Goal: Navigation & Orientation: Go to known website

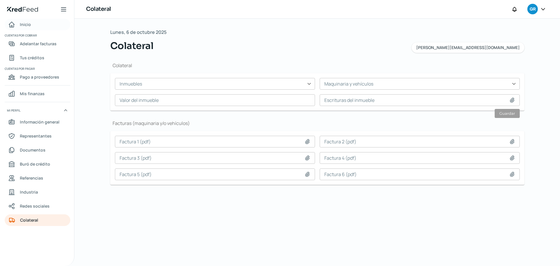
click at [29, 22] on span "Inicio" at bounding box center [25, 24] width 11 height 7
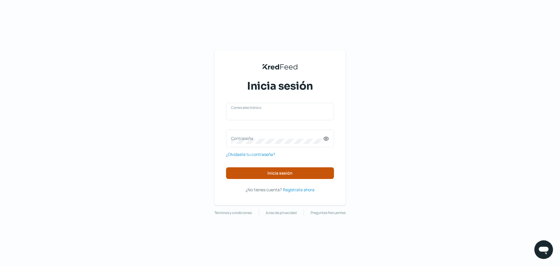
type input "[PERSON_NAME][EMAIL_ADDRESS][DOMAIN_NAME]"
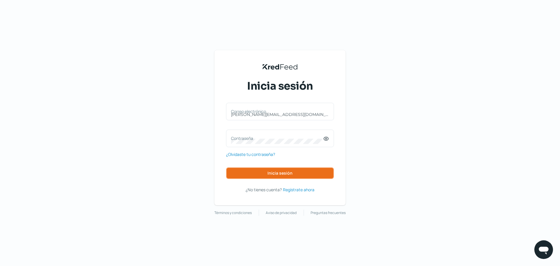
click at [285, 173] on span "Inicia sesión" at bounding box center [280, 173] width 25 height 4
